Goal: Navigation & Orientation: Find specific page/section

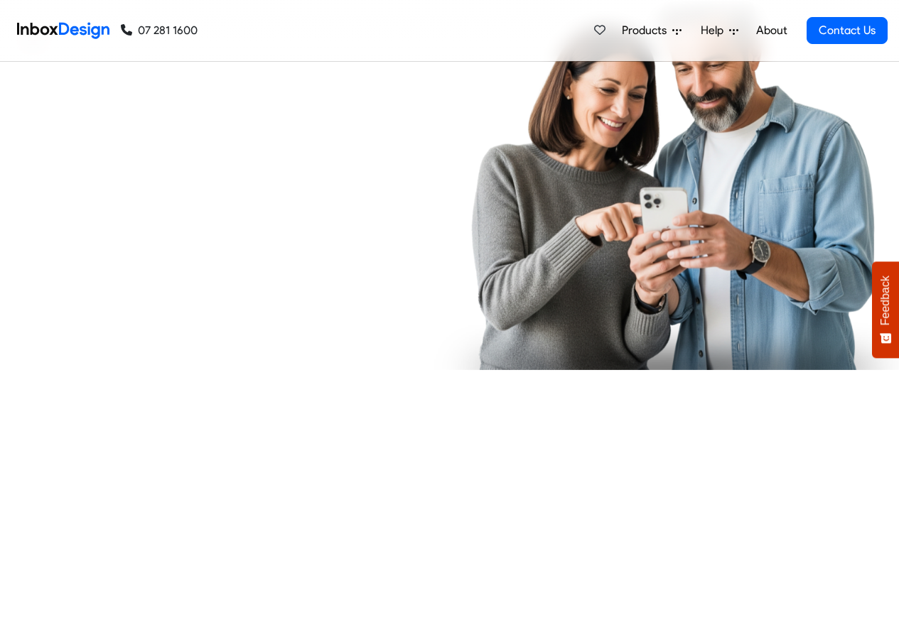
checkbox input "true"
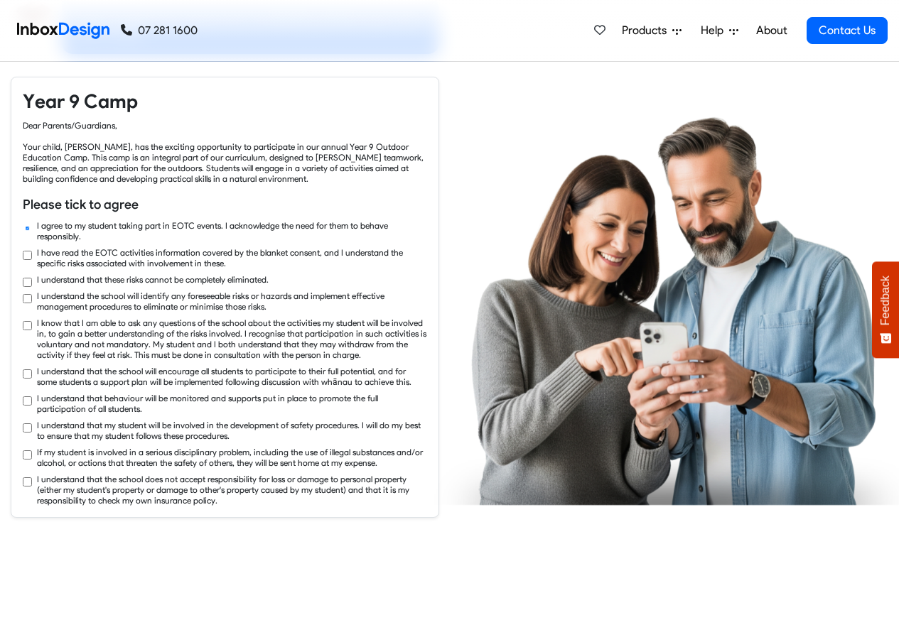
checkbox input "true"
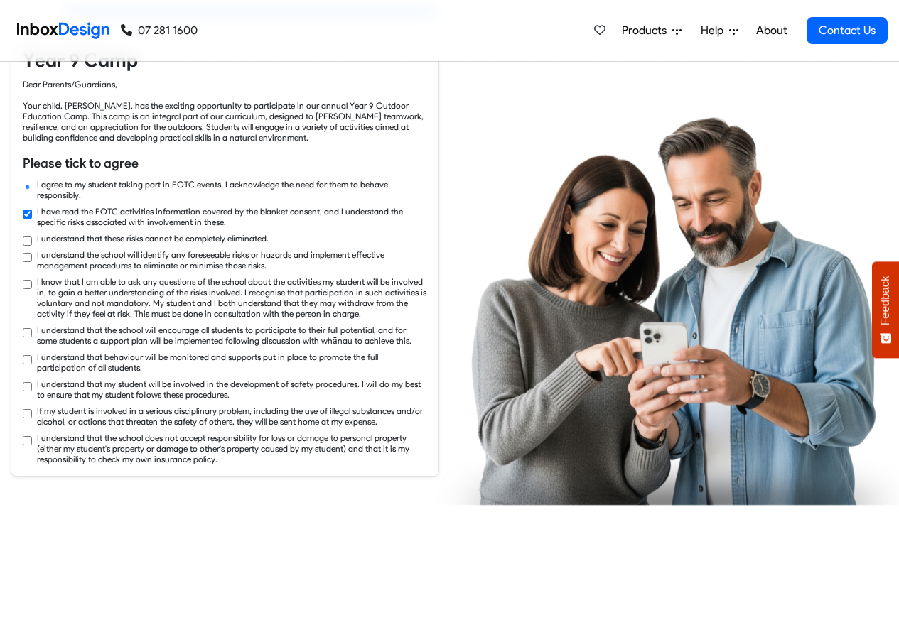
checkbox input "true"
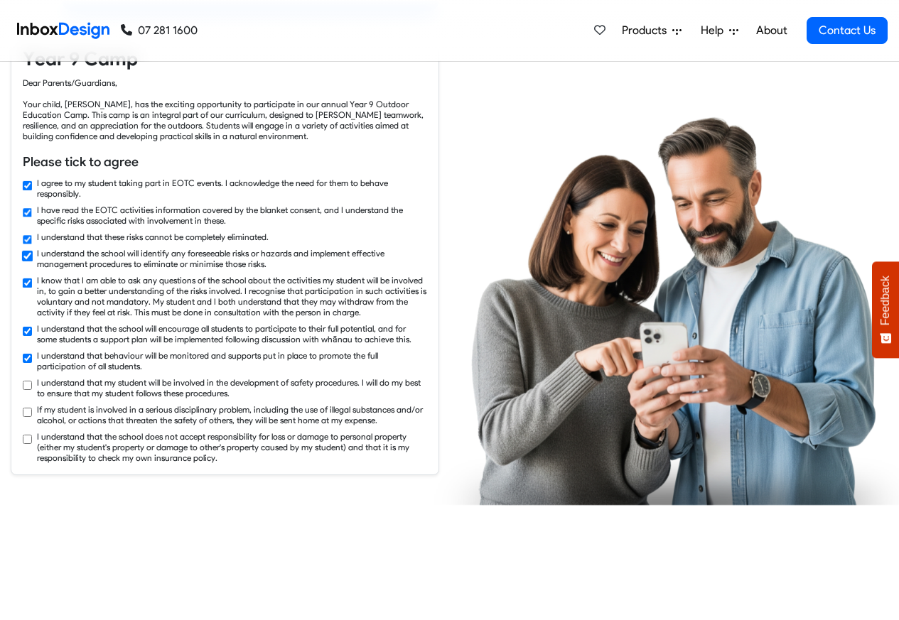
checkbox input "true"
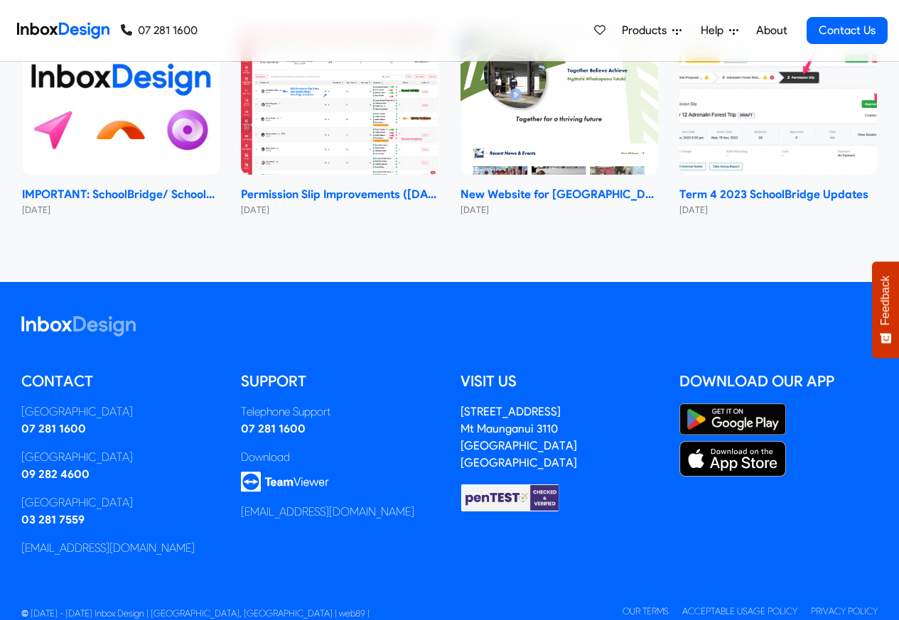
scroll to position [8481, 0]
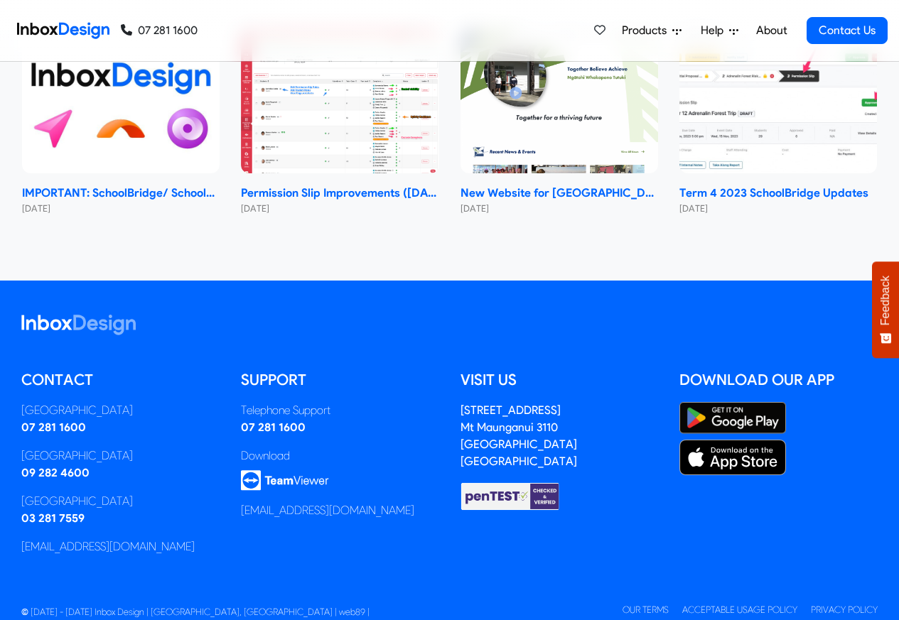
click at [772, 31] on link "About" at bounding box center [771, 30] width 39 height 28
